Goal: Task Accomplishment & Management: Manage account settings

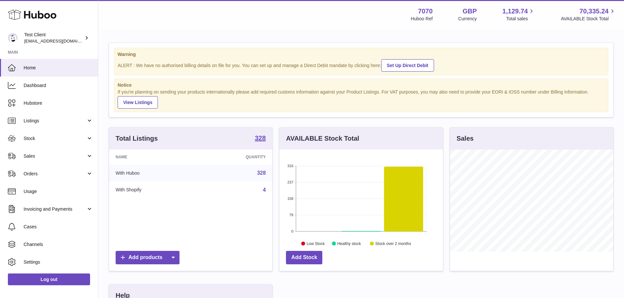
scroll to position [102, 165]
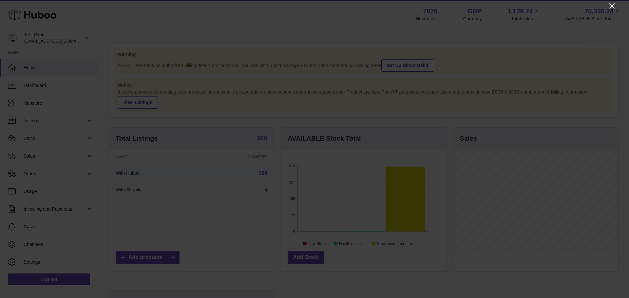
click at [611, 6] on icon "Close" at bounding box center [611, 5] width 5 height 5
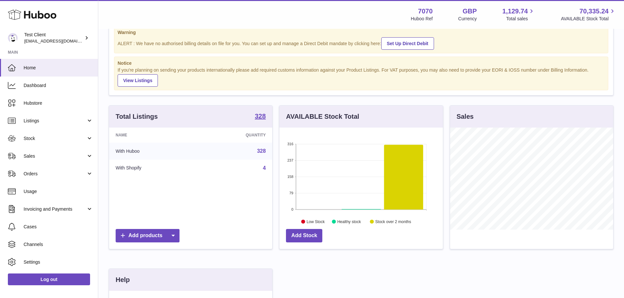
scroll to position [36, 0]
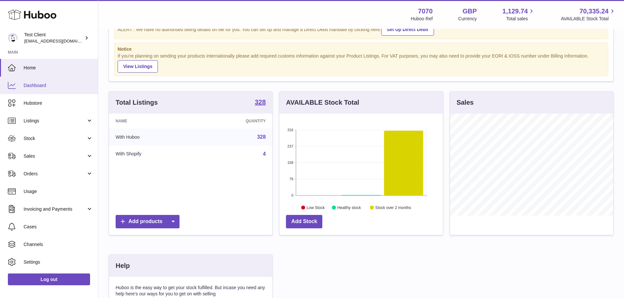
click at [36, 88] on span "Dashboard" at bounding box center [58, 86] width 69 height 6
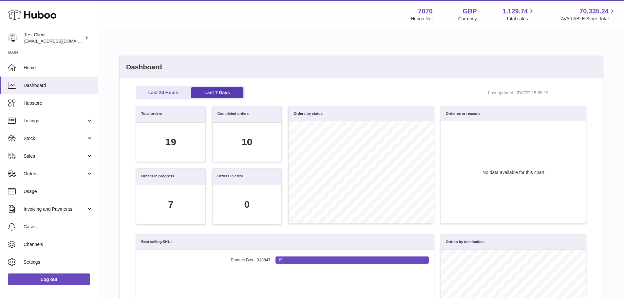
scroll to position [75, 443]
click at [57, 281] on link "Log out" at bounding box center [49, 280] width 82 height 12
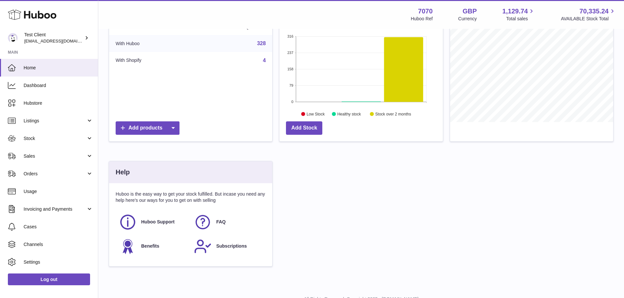
scroll to position [128, 0]
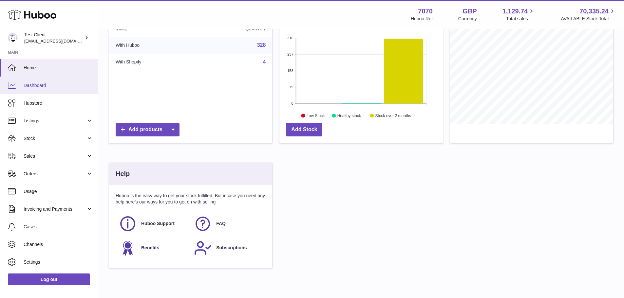
click at [24, 86] on span "Dashboard" at bounding box center [58, 86] width 69 height 6
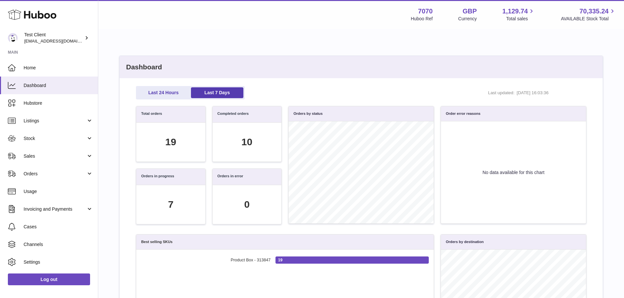
scroll to position [75, 443]
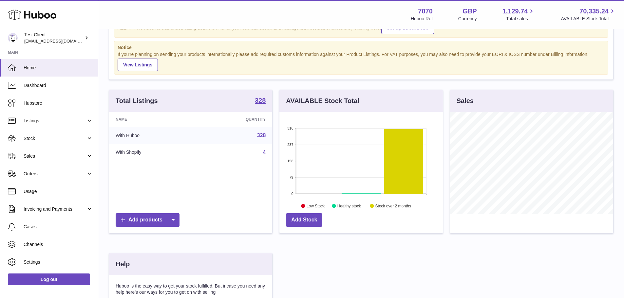
scroll to position [38, 0]
click at [404, 174] on icon at bounding box center [403, 160] width 39 height 65
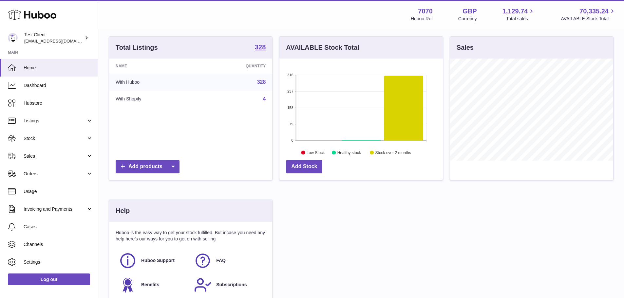
scroll to position [91, 0]
click at [380, 119] on div "Total Listings 328 Name Quantity With Huboo 328 With Shopify 4 Add products AVA…" at bounding box center [360, 174] width 511 height 275
click at [262, 81] on link "328" at bounding box center [261, 83] width 9 height 6
click at [46, 88] on span "Dashboard" at bounding box center [58, 86] width 69 height 6
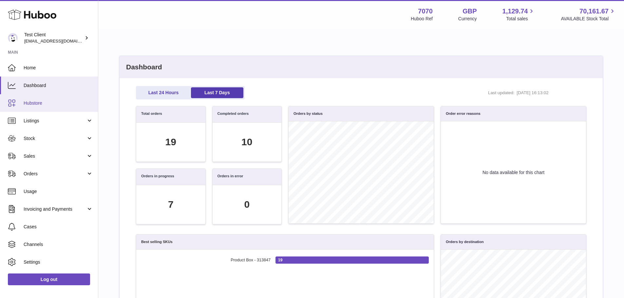
click at [48, 105] on span "Hubstore" at bounding box center [58, 103] width 69 height 6
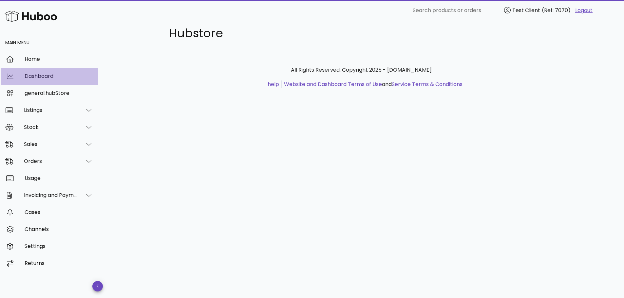
click at [60, 72] on div "Dashboard" at bounding box center [59, 76] width 68 height 14
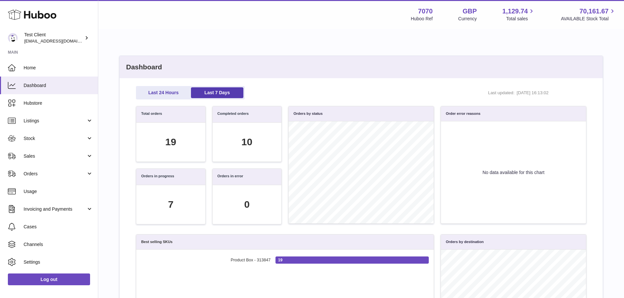
scroll to position [75, 443]
click at [52, 124] on span "Listings" at bounding box center [55, 121] width 63 height 6
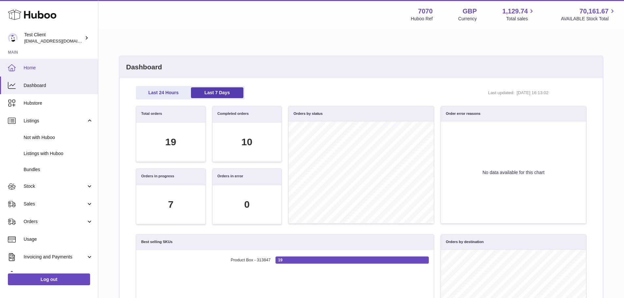
click at [33, 70] on span "Home" at bounding box center [58, 68] width 69 height 6
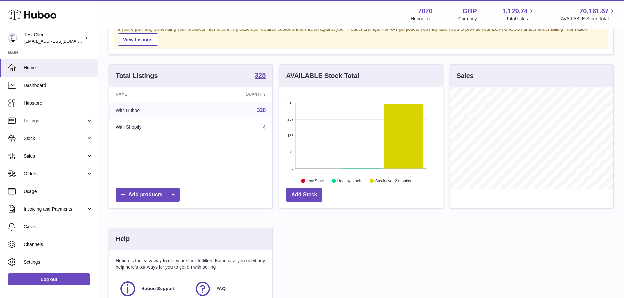
scroll to position [64, 0]
drag, startPoint x: 143, startPoint y: 111, endPoint x: 116, endPoint y: 110, distance: 27.8
click at [116, 110] on td "With Huboo" at bounding box center [153, 109] width 88 height 17
drag, startPoint x: 148, startPoint y: 129, endPoint x: 133, endPoint y: 128, distance: 14.7
click at [133, 128] on td "With Shopify" at bounding box center [153, 126] width 88 height 17
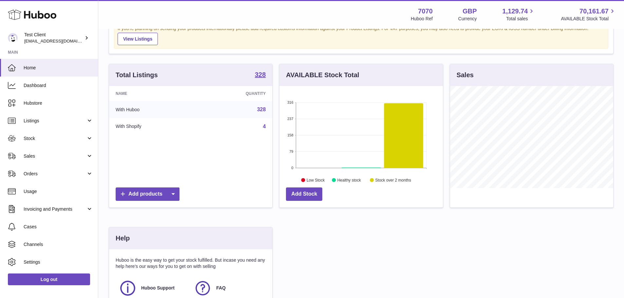
click at [413, 264] on div "Total Listings 328 Name Quantity With Huboo 328 With Shopify 4 Add products AVA…" at bounding box center [360, 201] width 511 height 275
click at [48, 87] on span "Dashboard" at bounding box center [58, 86] width 69 height 6
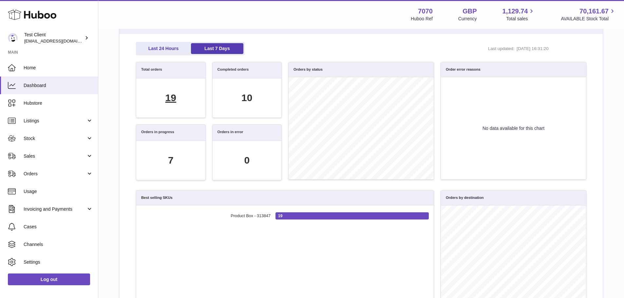
scroll to position [45, 0]
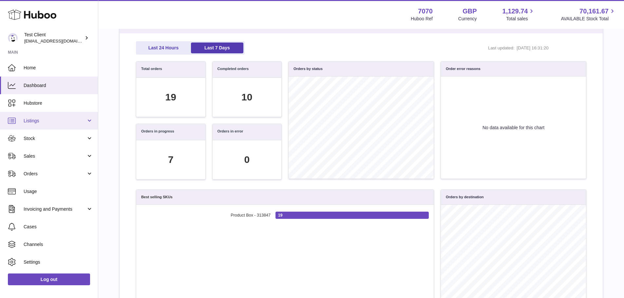
click at [47, 122] on span "Listings" at bounding box center [55, 121] width 63 height 6
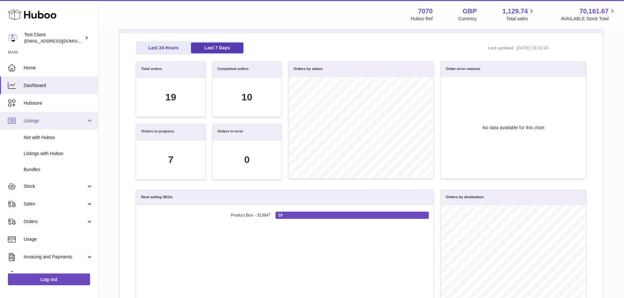
click at [64, 122] on span "Listings" at bounding box center [55, 121] width 63 height 6
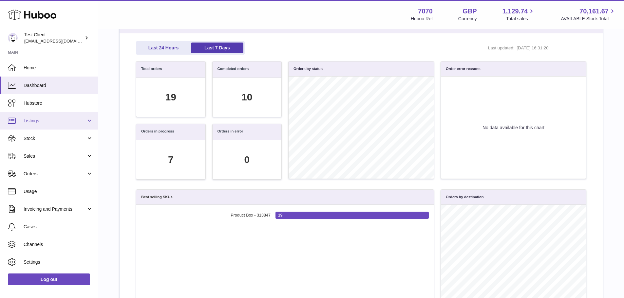
click at [64, 122] on span "Listings" at bounding box center [55, 121] width 63 height 6
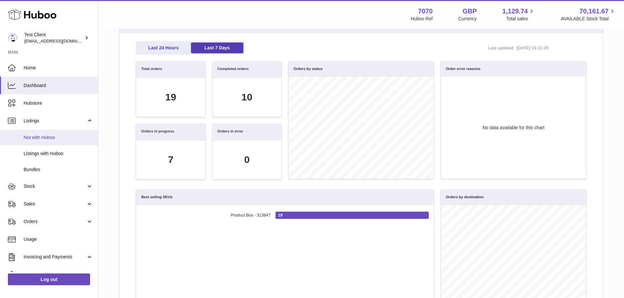
scroll to position [75, 443]
click at [60, 140] on span "Not with Huboo" at bounding box center [58, 138] width 69 height 6
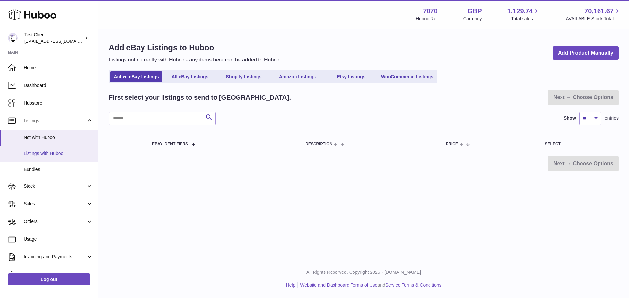
click at [52, 158] on link "Listings with Huboo" at bounding box center [49, 154] width 98 height 16
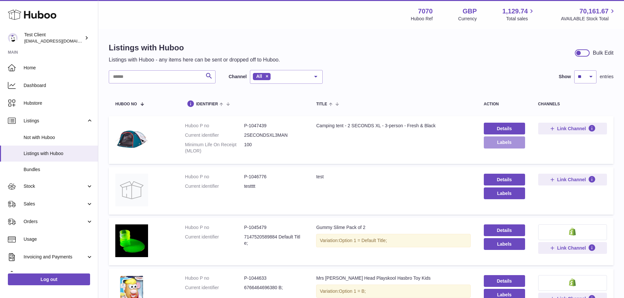
click at [508, 148] on button "Labels" at bounding box center [504, 143] width 41 height 12
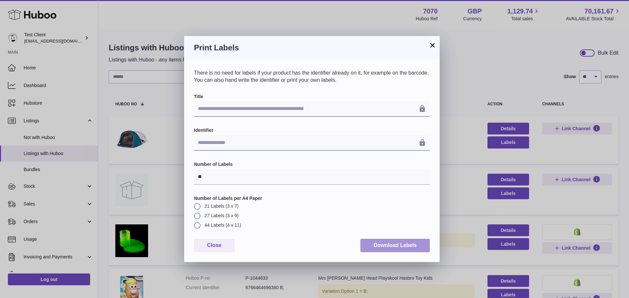
click at [386, 240] on button "Download Labels" at bounding box center [394, 245] width 69 height 13
click at [227, 248] on button "Close" at bounding box center [214, 245] width 41 height 13
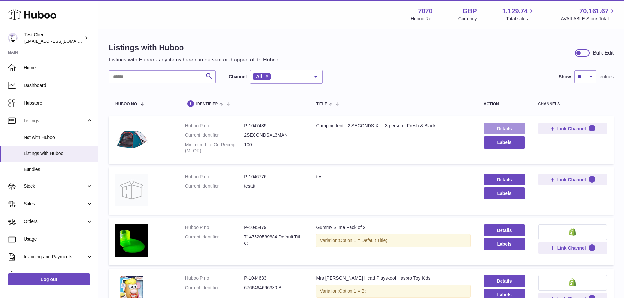
click at [514, 124] on link "Details" at bounding box center [504, 129] width 41 height 12
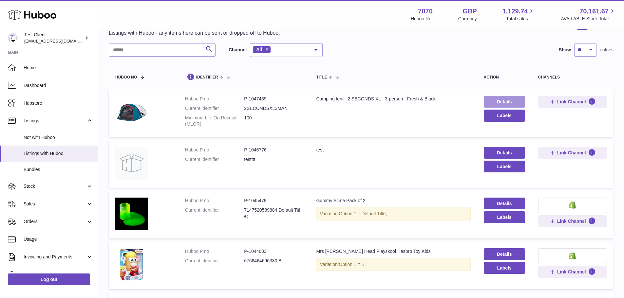
click at [498, 100] on link "Details" at bounding box center [504, 102] width 41 height 12
click at [506, 105] on link "Details" at bounding box center [504, 102] width 41 height 12
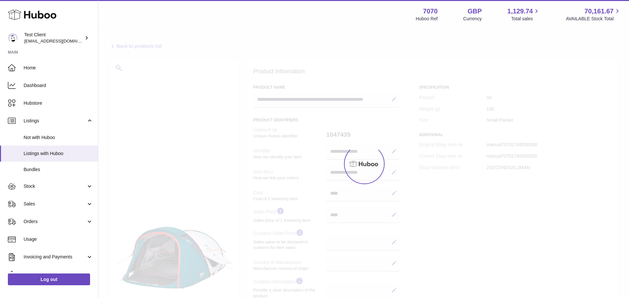
select select
select select "****"
select select
select select "****"
select select
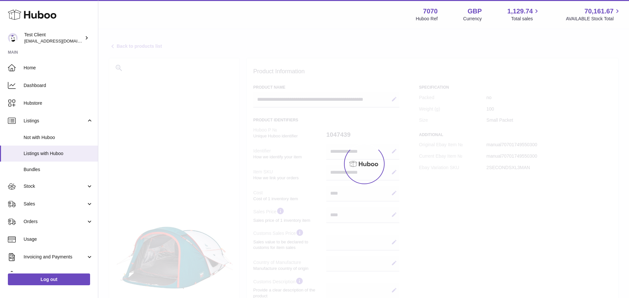
select select "****"
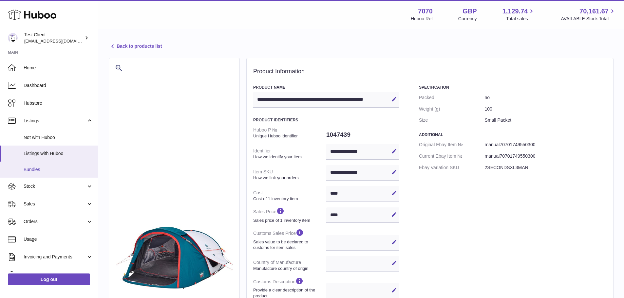
click at [56, 172] on span "Bundles" at bounding box center [58, 170] width 69 height 6
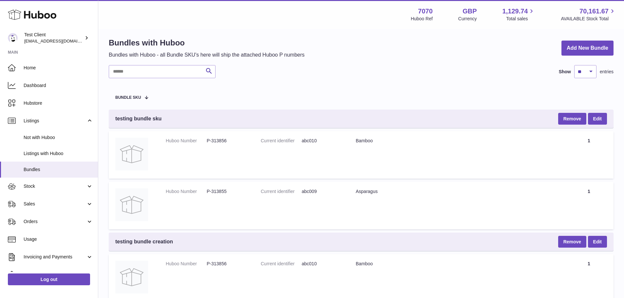
scroll to position [5, 0]
click at [579, 52] on link "Add New Bundle" at bounding box center [587, 47] width 52 height 15
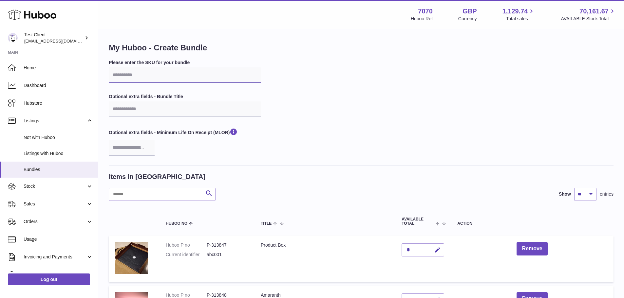
click at [161, 71] on input "text" at bounding box center [185, 75] width 152 height 16
type input "***"
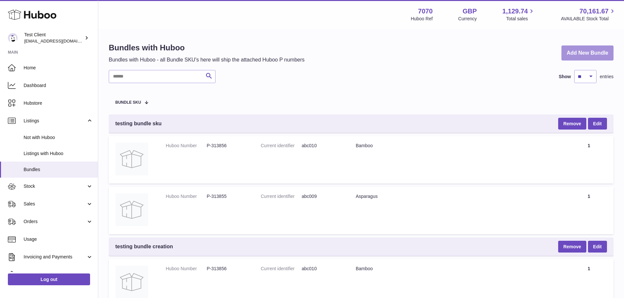
click at [580, 55] on link "Add New Bundle" at bounding box center [587, 53] width 52 height 15
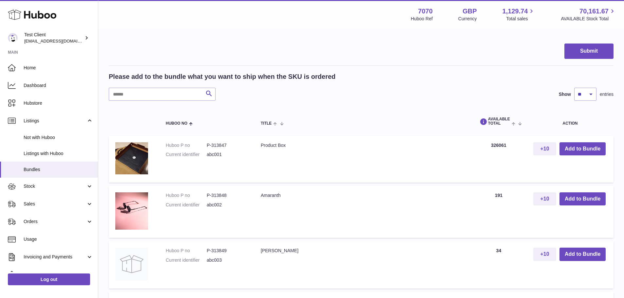
scroll to position [194, 0]
click at [589, 145] on button "Add to Bundle" at bounding box center [582, 148] width 46 height 13
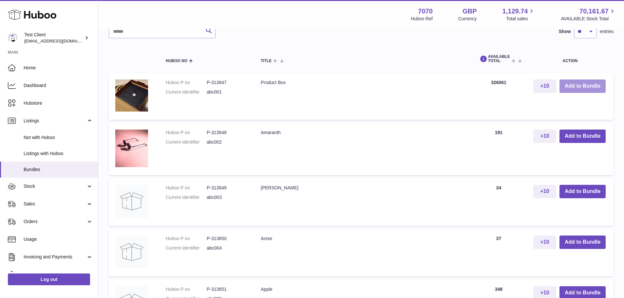
scroll to position [311, 0]
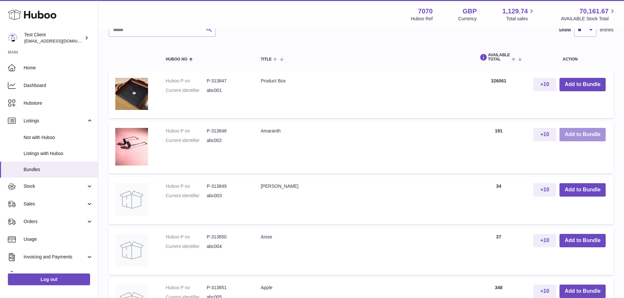
click at [570, 136] on button "Add to Bundle" at bounding box center [582, 134] width 46 height 13
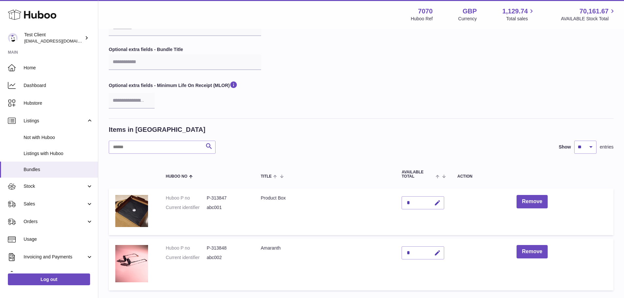
scroll to position [0, 0]
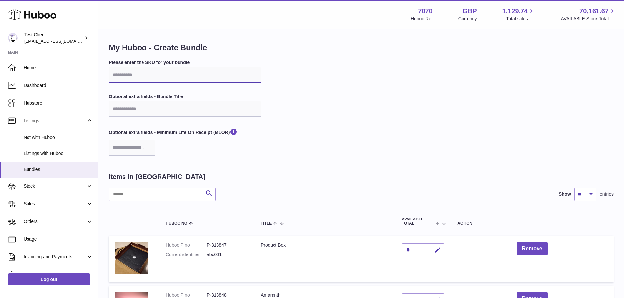
click at [192, 76] on input "text" at bounding box center [185, 75] width 152 height 16
click at [312, 66] on div "Please enter the SKU for your bundle Optional extra fields - Bundle Title Optio…" at bounding box center [361, 113] width 505 height 106
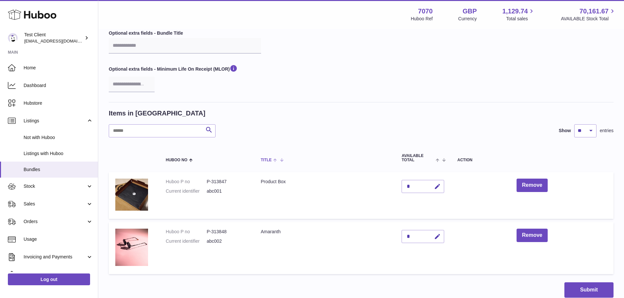
scroll to position [64, 0]
click at [55, 187] on span "Stock" at bounding box center [55, 186] width 63 height 6
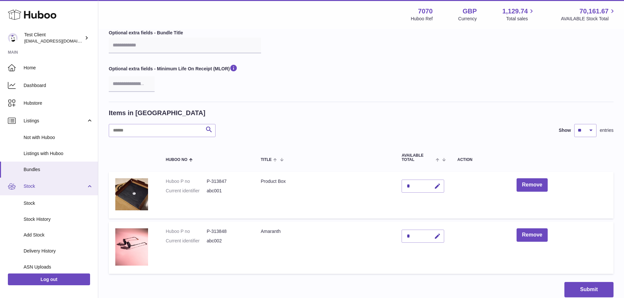
click at [65, 186] on span "Stock" at bounding box center [55, 186] width 63 height 6
click at [52, 194] on link "Stock" at bounding box center [49, 187] width 98 height 18
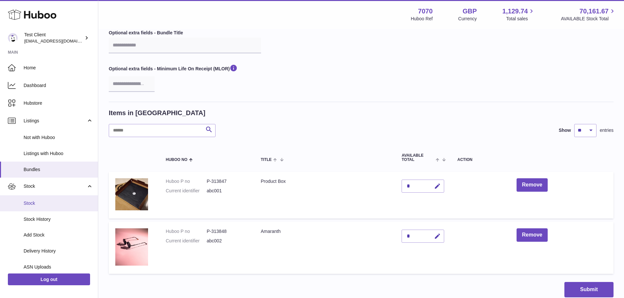
click at [54, 206] on span "Stock" at bounding box center [58, 203] width 69 height 6
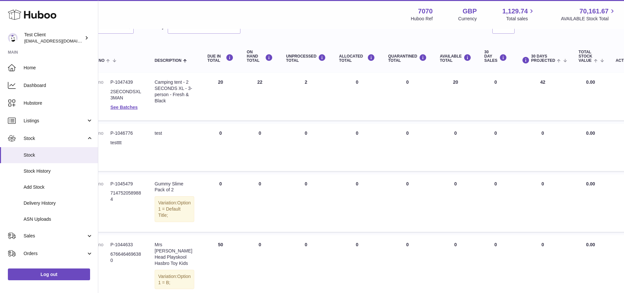
scroll to position [58, 0]
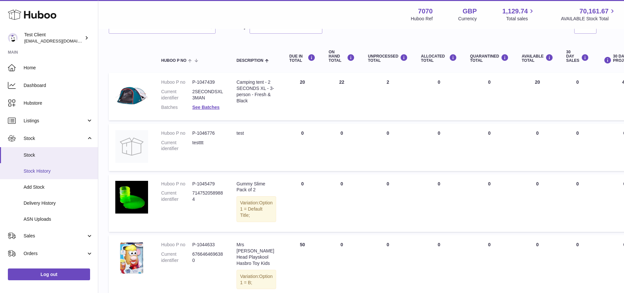
click at [48, 174] on span "Stock History" at bounding box center [58, 171] width 69 height 6
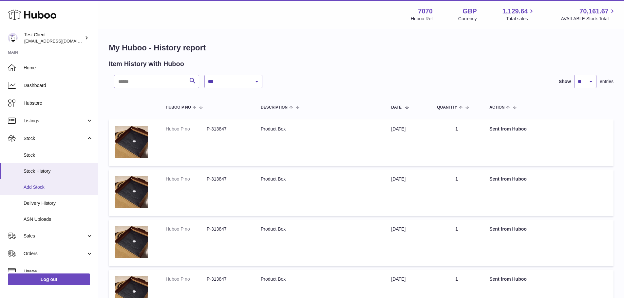
click at [45, 185] on span "Add Stock" at bounding box center [58, 187] width 69 height 6
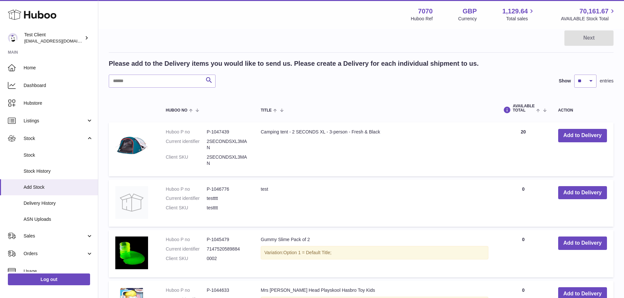
scroll to position [88, 0]
click at [572, 135] on button "Add to Delivery" at bounding box center [582, 135] width 49 height 13
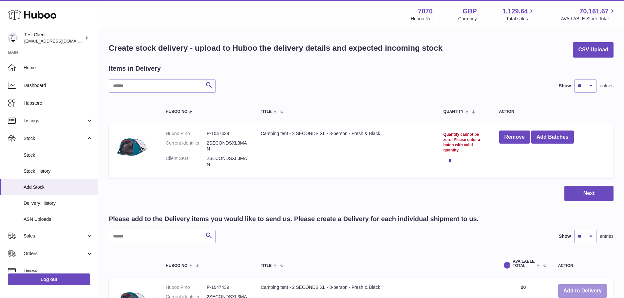
scroll to position [0, 0]
drag, startPoint x: 458, startPoint y: 164, endPoint x: 450, endPoint y: 161, distance: 8.6
click at [450, 161] on div "*" at bounding box center [464, 161] width 43 height 13
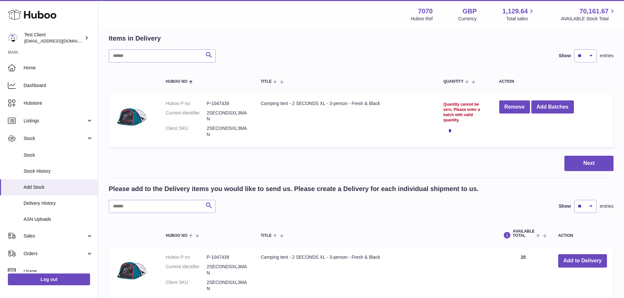
scroll to position [33, 0]
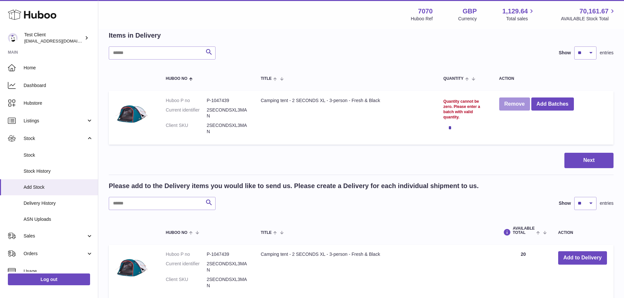
click at [508, 106] on button "Remove" at bounding box center [514, 104] width 31 height 13
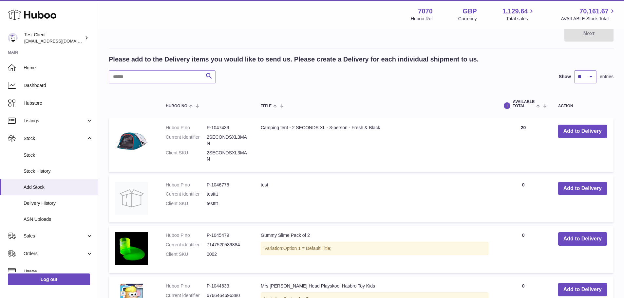
scroll to position [95, 0]
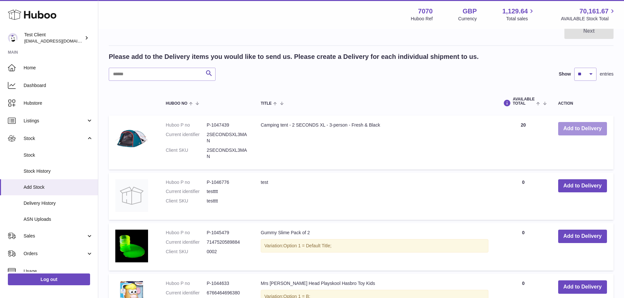
click at [583, 124] on button "Add to Delivery" at bounding box center [582, 128] width 49 height 13
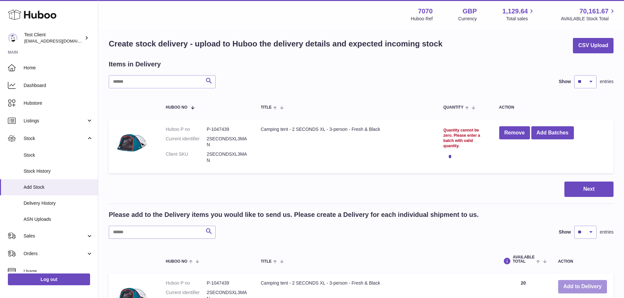
scroll to position [0, 0]
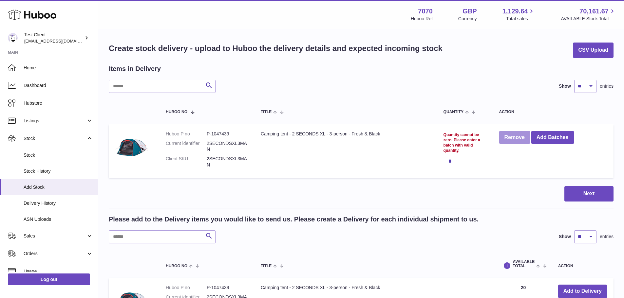
click at [515, 133] on button "Remove" at bounding box center [514, 137] width 31 height 13
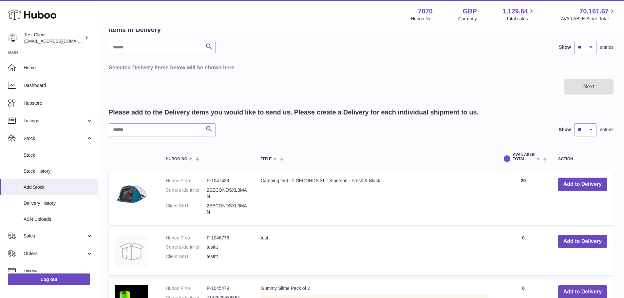
scroll to position [41, 0]
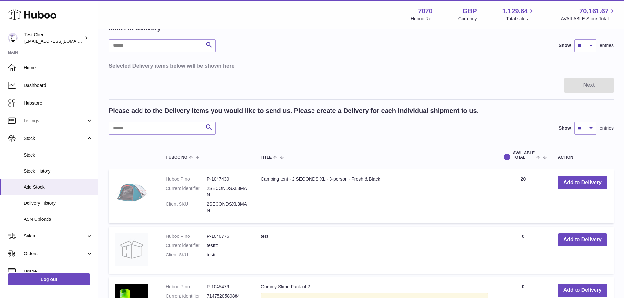
click at [134, 195] on img at bounding box center [131, 192] width 33 height 33
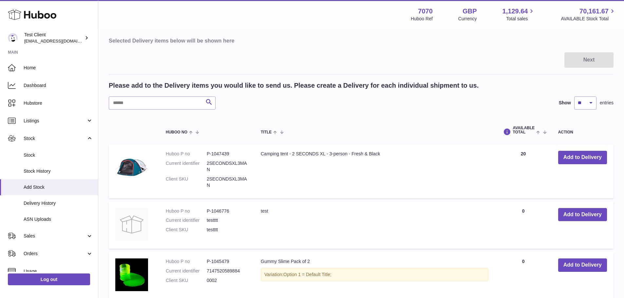
scroll to position [73, 0]
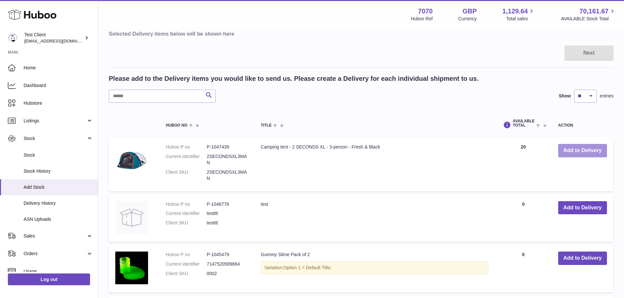
click at [577, 148] on button "Add to Delivery" at bounding box center [582, 150] width 49 height 13
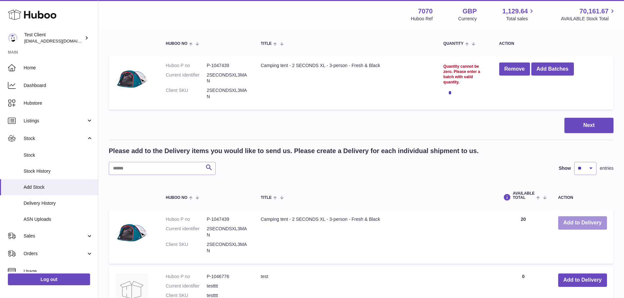
scroll to position [68, 0]
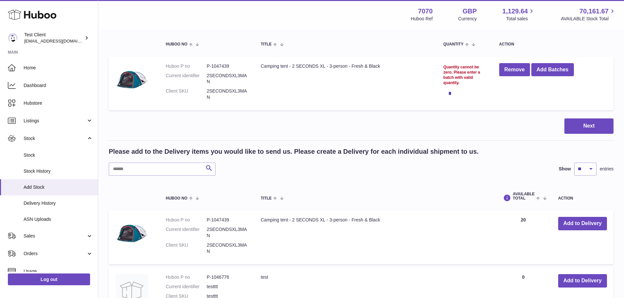
click at [462, 90] on div "*" at bounding box center [464, 93] width 43 height 13
click at [551, 71] on button "Add Batches" at bounding box center [552, 69] width 43 height 13
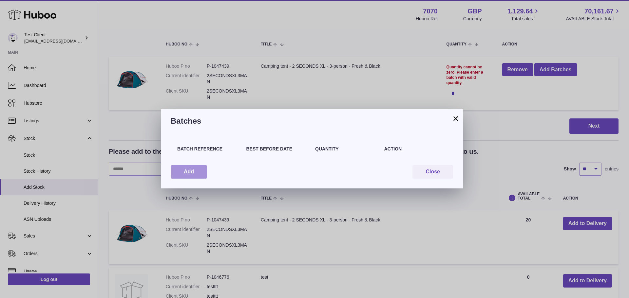
click at [193, 170] on button "Add" at bounding box center [189, 171] width 36 height 13
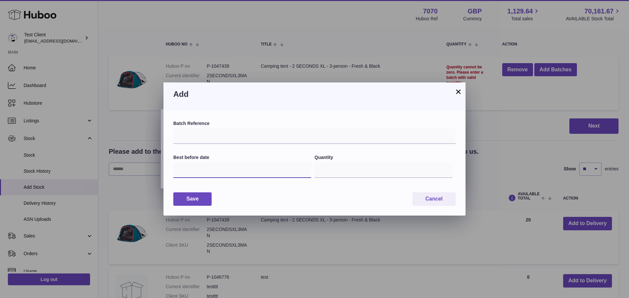
click at [250, 171] on input "text" at bounding box center [242, 170] width 138 height 16
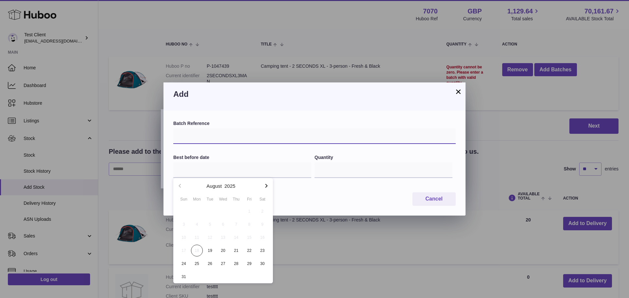
click at [241, 136] on input "text" at bounding box center [314, 136] width 282 height 16
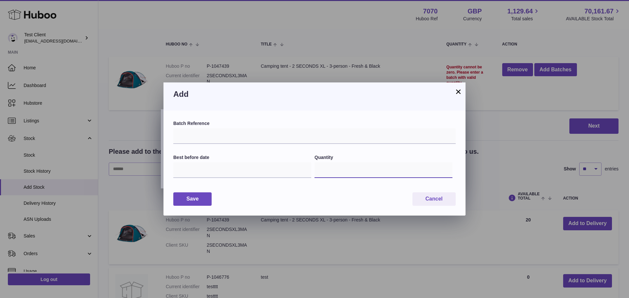
click at [327, 169] on input "*" at bounding box center [383, 170] width 138 height 16
click at [457, 88] on button "×" at bounding box center [458, 92] width 8 height 8
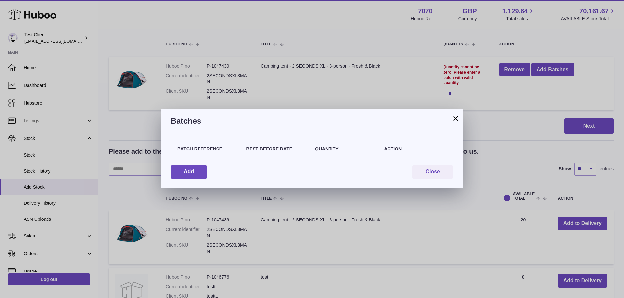
click at [454, 121] on button "×" at bounding box center [456, 119] width 8 height 8
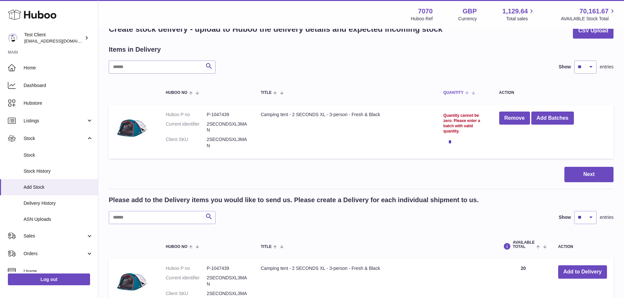
scroll to position [0, 0]
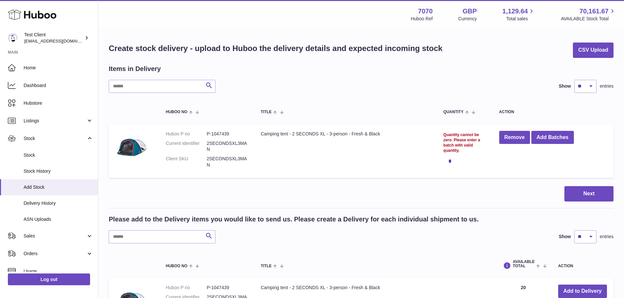
click at [409, 176] on td "Camping tent - 2 SECONDS XL - 3-person - Fresh & Black" at bounding box center [345, 151] width 183 height 54
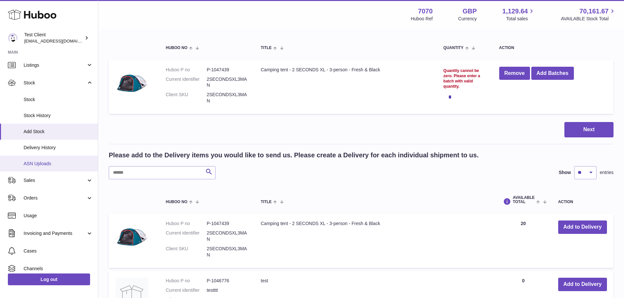
scroll to position [56, 0]
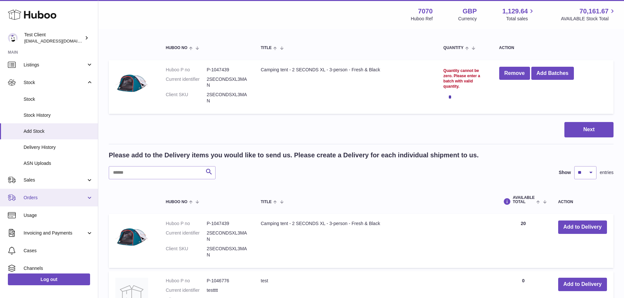
click at [67, 203] on link "Orders" at bounding box center [49, 198] width 98 height 18
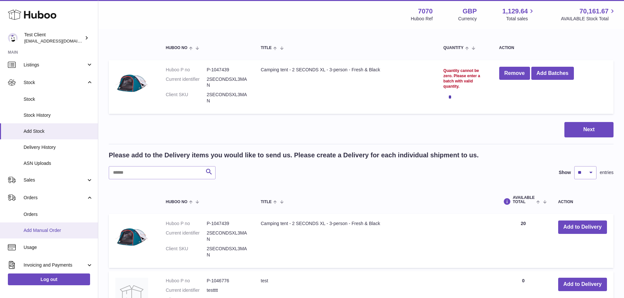
click at [58, 225] on link "Add Manual Order" at bounding box center [49, 231] width 98 height 16
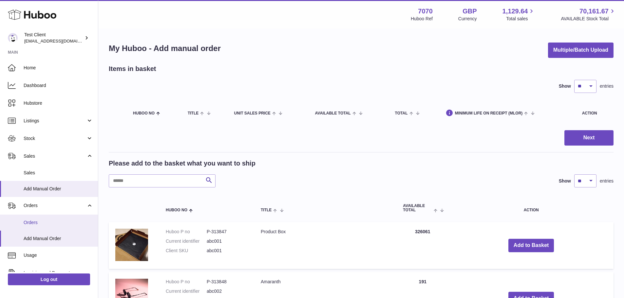
click at [47, 224] on span "Orders" at bounding box center [58, 223] width 69 height 6
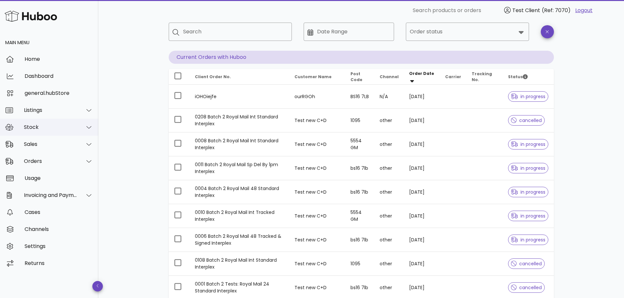
scroll to position [31, 0]
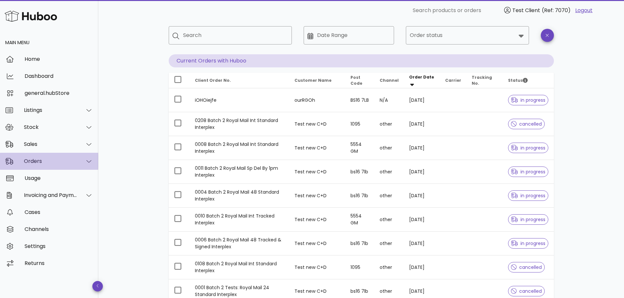
click at [53, 160] on div "Orders" at bounding box center [50, 161] width 53 height 6
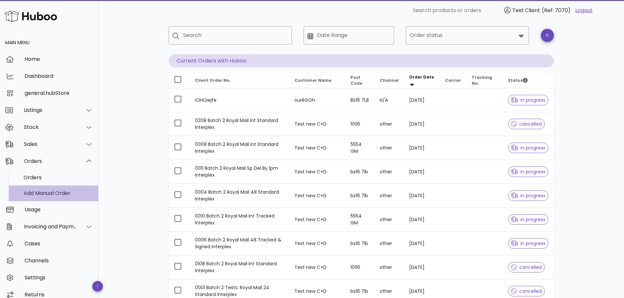
click at [52, 190] on div "Add Manual Order" at bounding box center [58, 193] width 69 height 6
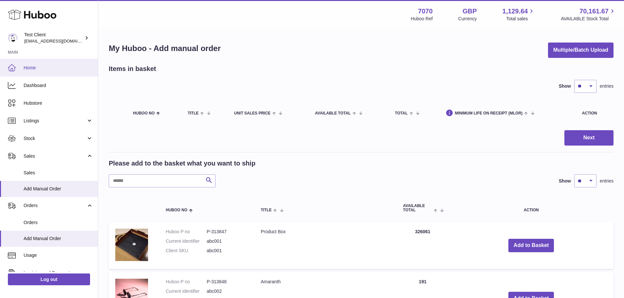
click at [40, 75] on link "Home" at bounding box center [49, 68] width 98 height 18
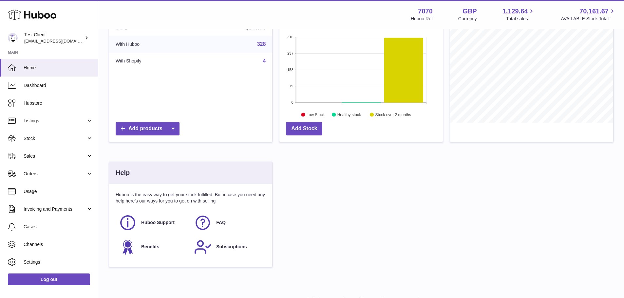
scroll to position [156, 0]
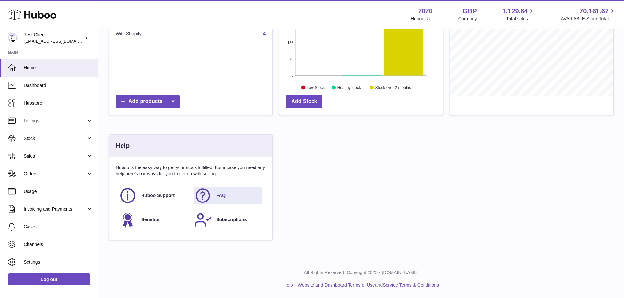
click at [230, 198] on link "FAQ" at bounding box center [228, 196] width 68 height 18
